Goal: Task Accomplishment & Management: Use online tool/utility

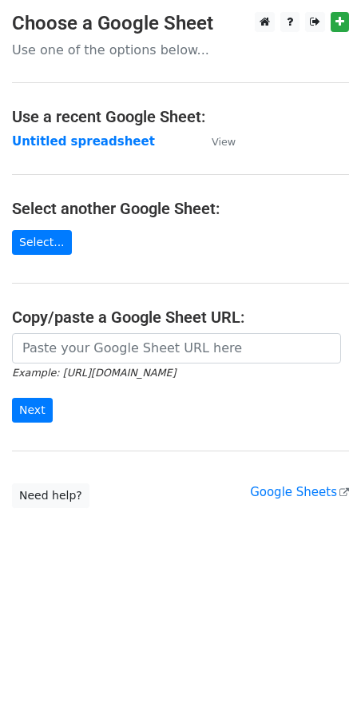
click at [77, 141] on strong "Untitled spreadsheet" at bounding box center [83, 141] width 143 height 14
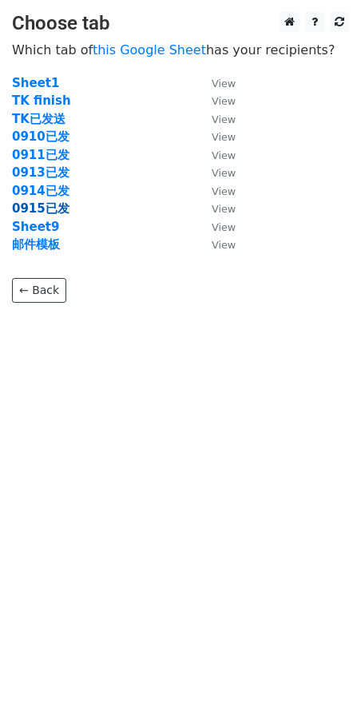
click at [38, 209] on strong "0915已发" at bounding box center [41, 208] width 58 height 14
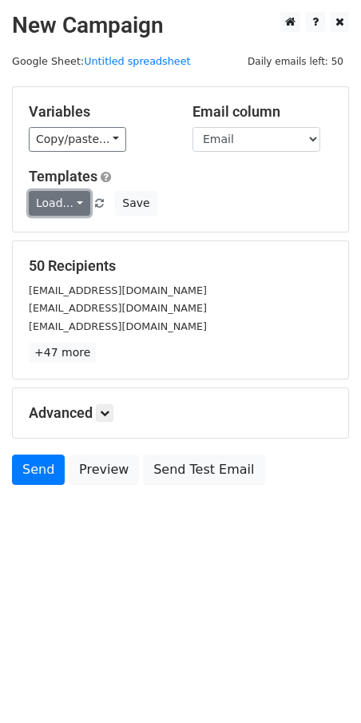
click at [56, 198] on link "Load..." at bounding box center [60, 203] width 62 height 25
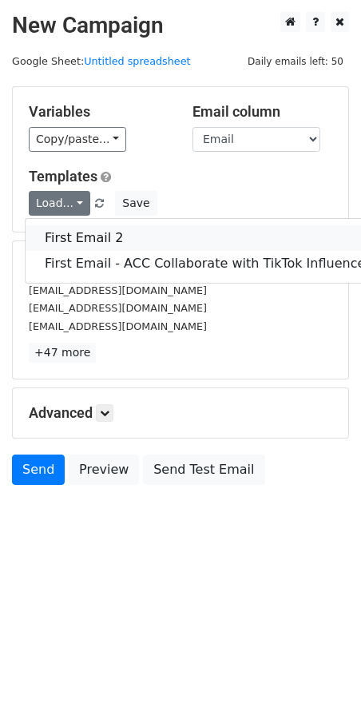
click at [84, 240] on link "First Email 2" at bounding box center [208, 238] width 364 height 26
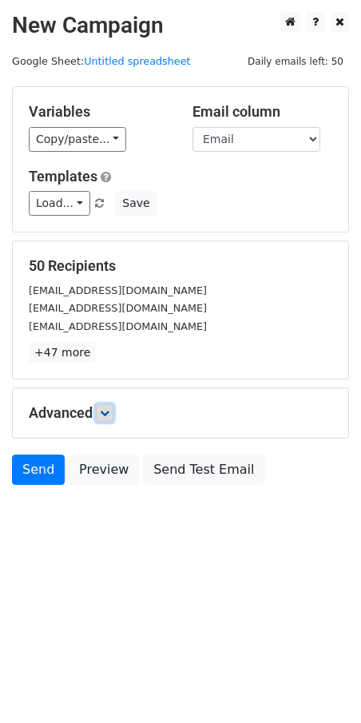
click at [108, 415] on icon at bounding box center [105, 413] width 10 height 10
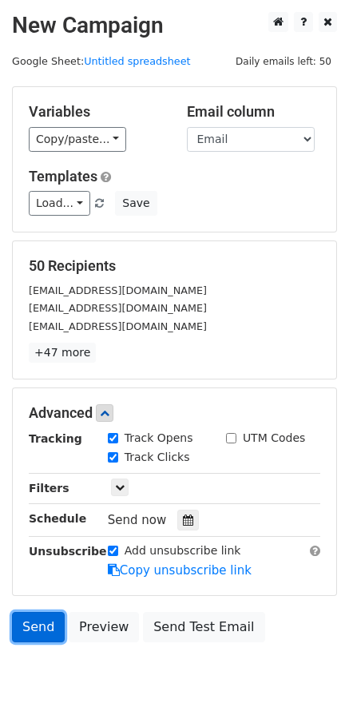
click at [37, 630] on link "Send" at bounding box center [38, 627] width 53 height 30
